Goal: Information Seeking & Learning: Find specific fact

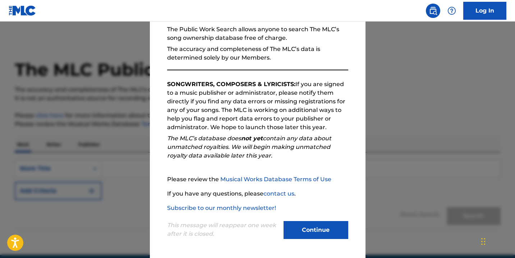
scroll to position [70, 0]
click at [325, 234] on button "Continue" at bounding box center [315, 230] width 65 height 18
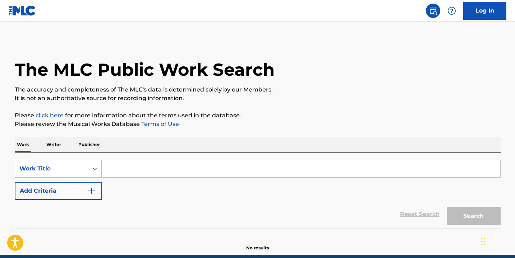
click at [171, 166] on input "Search Form" at bounding box center [301, 168] width 398 height 17
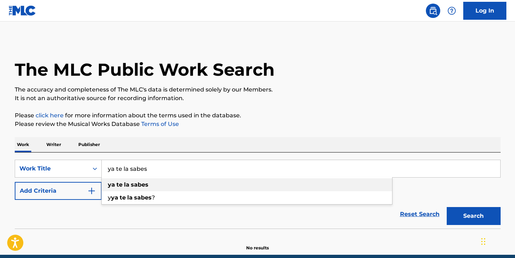
type input "ya te la sabes"
click at [115, 186] on span "Search Form" at bounding box center [115, 184] width 1 height 7
click at [82, 193] on button "Add Criteria" at bounding box center [58, 191] width 87 height 18
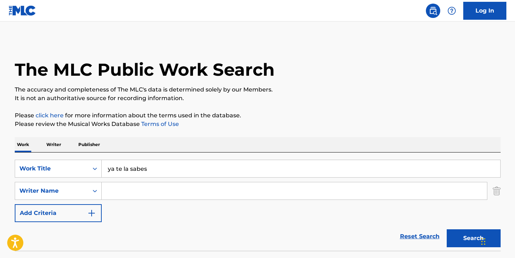
click at [115, 190] on input "Search Form" at bounding box center [294, 190] width 385 height 17
type input "J"
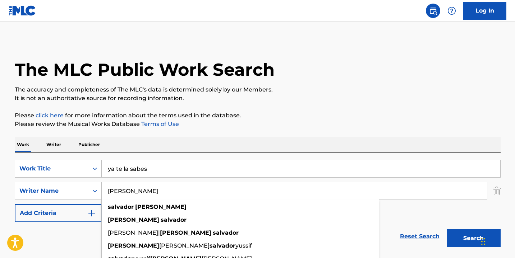
type input "[PERSON_NAME]"
click at [473, 239] on button "Search" at bounding box center [474, 239] width 54 height 18
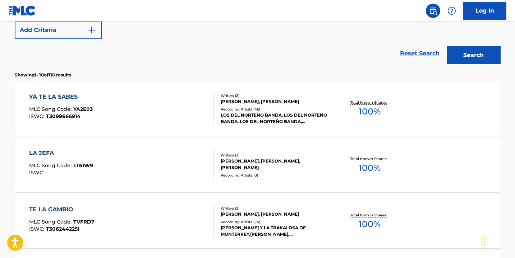
scroll to position [182, 0]
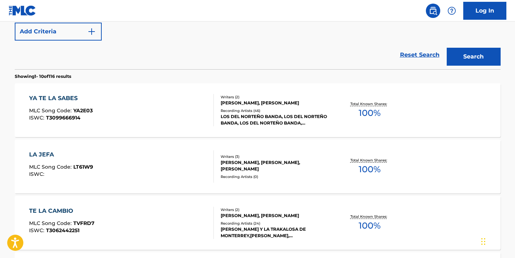
click at [264, 100] on div "[PERSON_NAME], [PERSON_NAME]" at bounding box center [275, 103] width 108 height 6
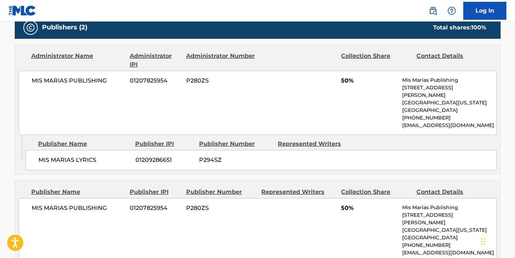
scroll to position [322, 0]
